Goal: Information Seeking & Learning: Learn about a topic

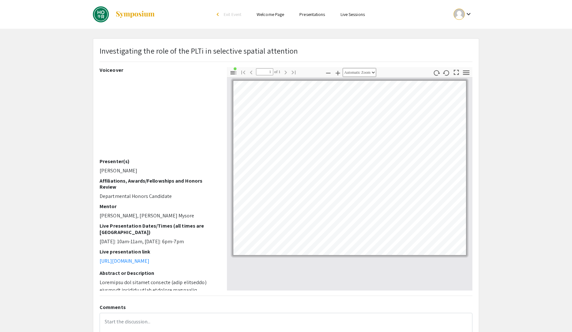
select select "custom"
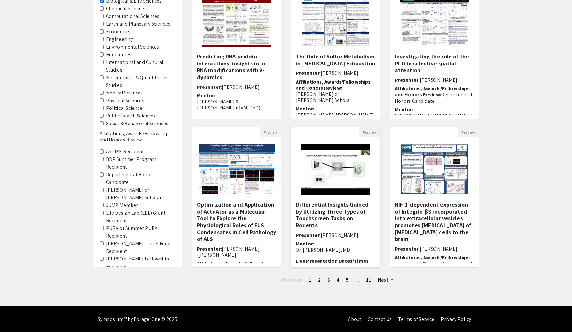
scroll to position [91, 0]
click at [317, 279] on link "page 2" at bounding box center [319, 280] width 9 height 10
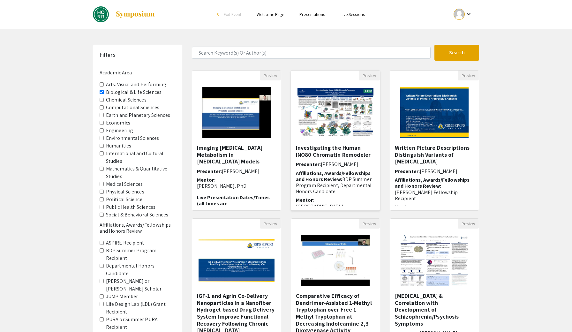
click at [347, 113] on img at bounding box center [335, 113] width 89 height 62
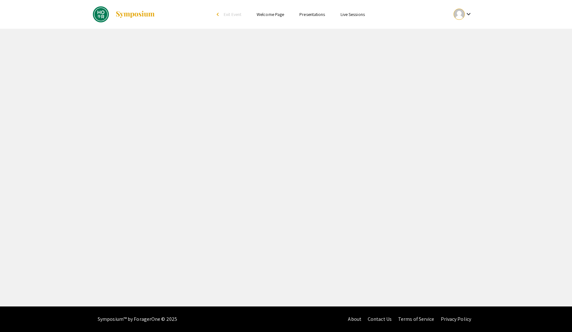
click at [347, 113] on div "Skip navigation arrow_back_ios Exit Event Welcome Page Presentations Live Sessi…" at bounding box center [286, 153] width 572 height 307
select select "custom"
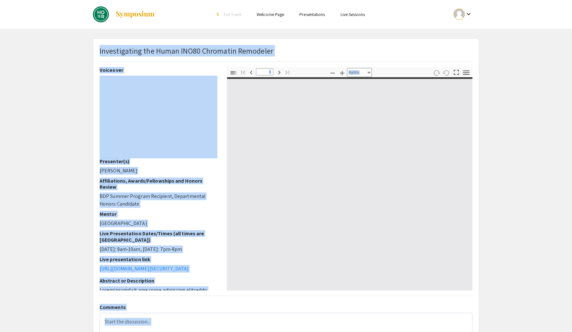
type input "0"
select select "custom"
type input "1"
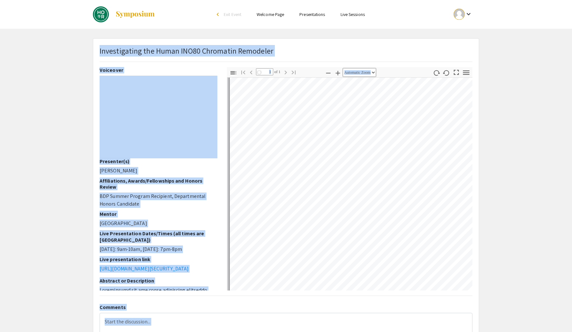
scroll to position [275, 0]
select select "auto"
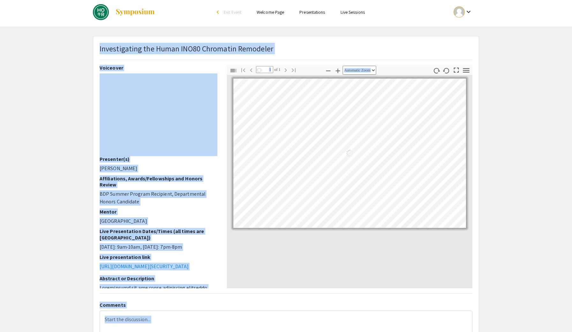
scroll to position [4, 0]
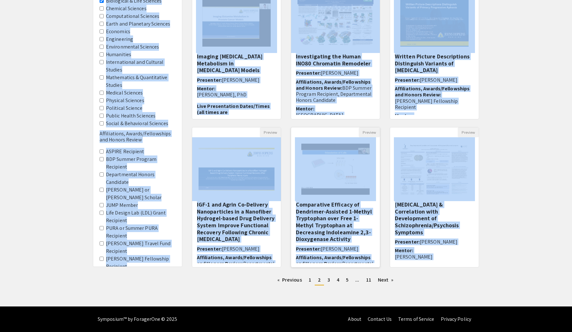
scroll to position [91, 0]
